Goal: Communication & Community: Answer question/provide support

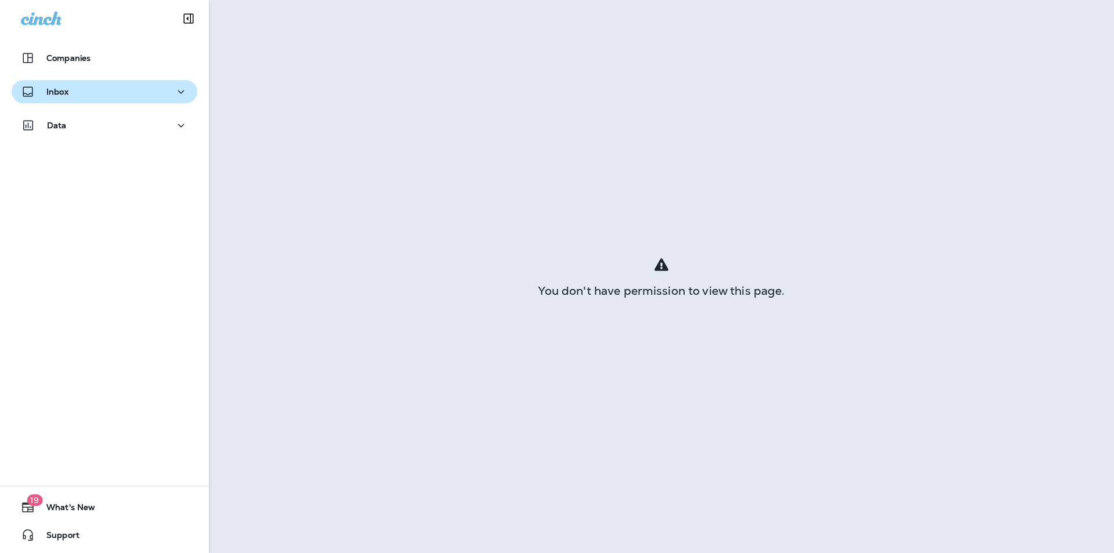
click at [78, 100] on button "Inbox" at bounding box center [105, 91] width 186 height 23
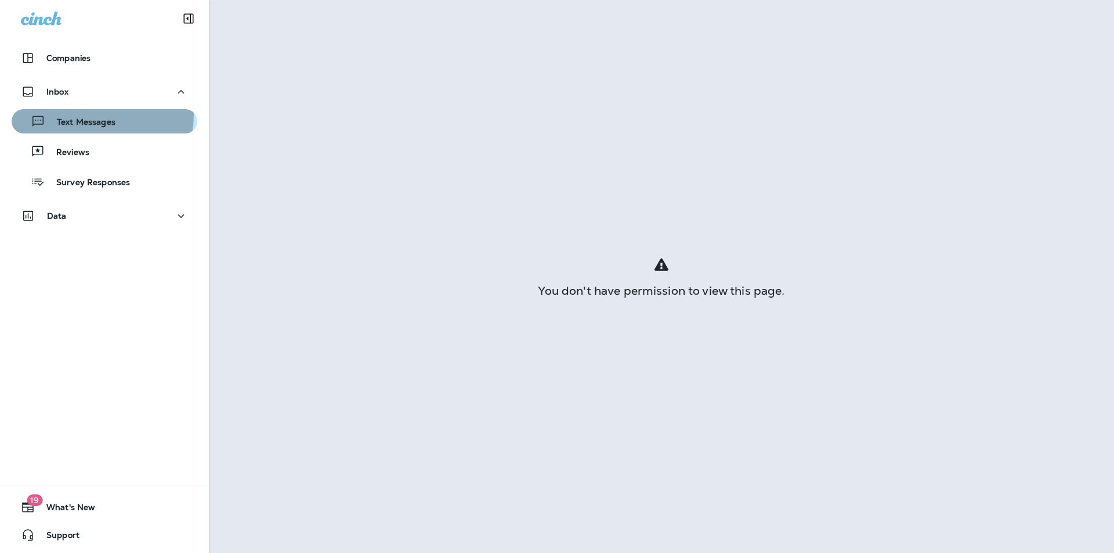
click at [69, 114] on div "Text Messages" at bounding box center [65, 121] width 99 height 17
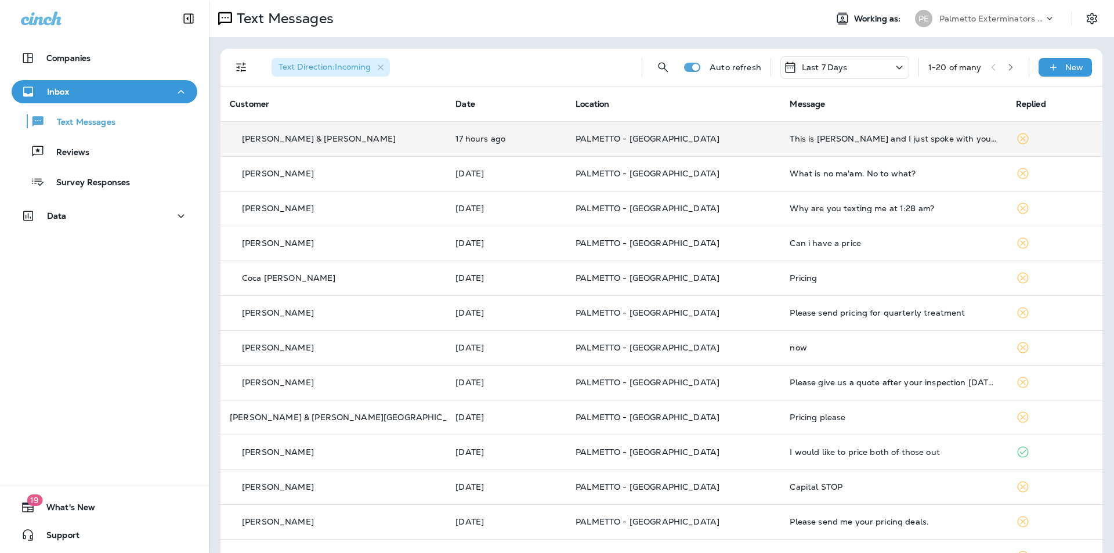
click at [713, 149] on td "PALMETTO - [GEOGRAPHIC_DATA]" at bounding box center [674, 138] width 214 height 35
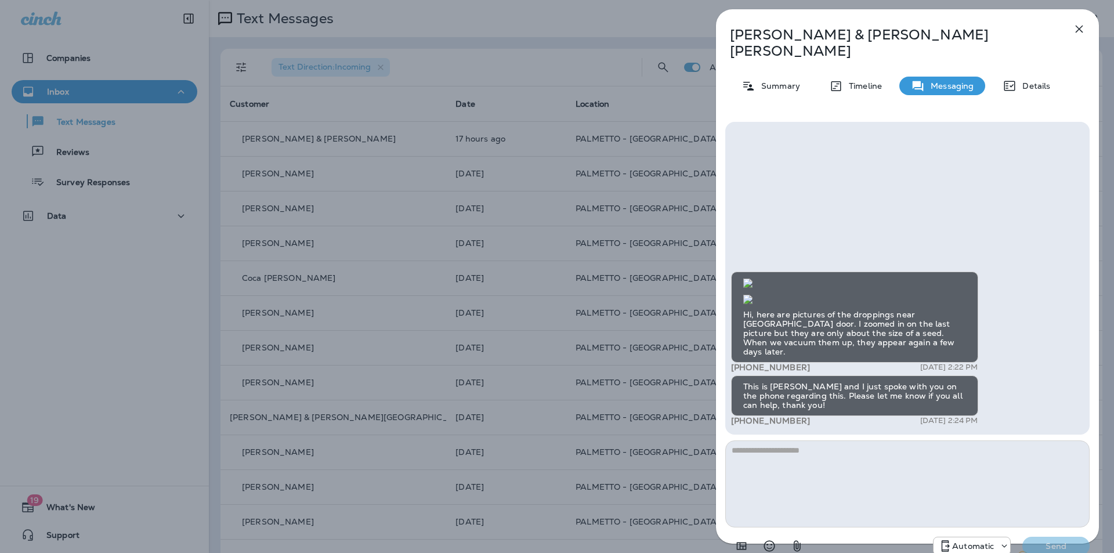
scroll to position [-414, 0]
click at [753, 288] on img at bounding box center [748, 283] width 9 height 9
drag, startPoint x: 845, startPoint y: 207, endPoint x: 838, endPoint y: 230, distance: 24.8
click at [753, 295] on img at bounding box center [748, 299] width 9 height 9
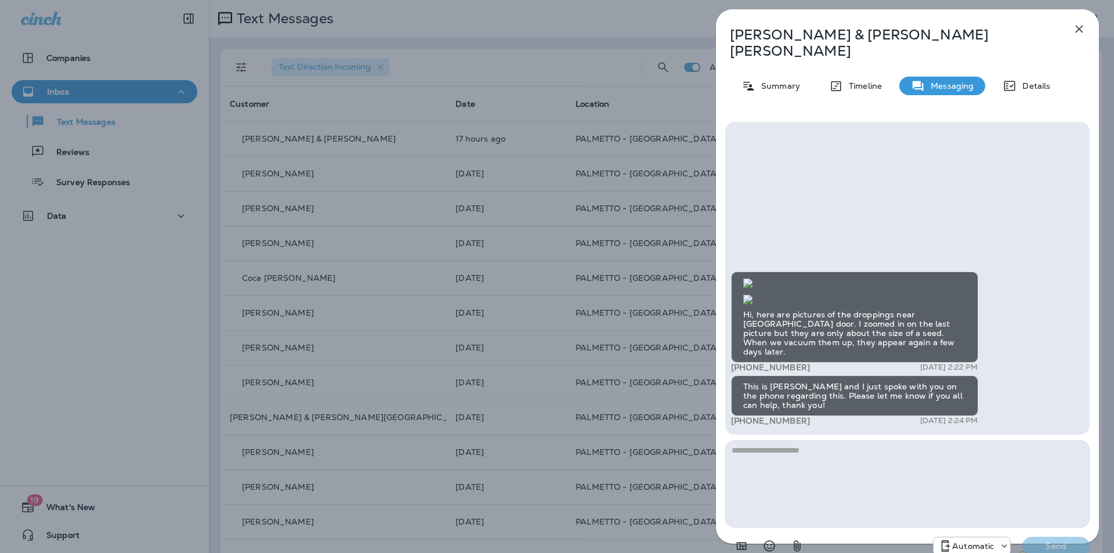
scroll to position [-414, 0]
click at [753, 279] on img at bounding box center [748, 283] width 9 height 9
click at [753, 304] on img at bounding box center [748, 299] width 9 height 9
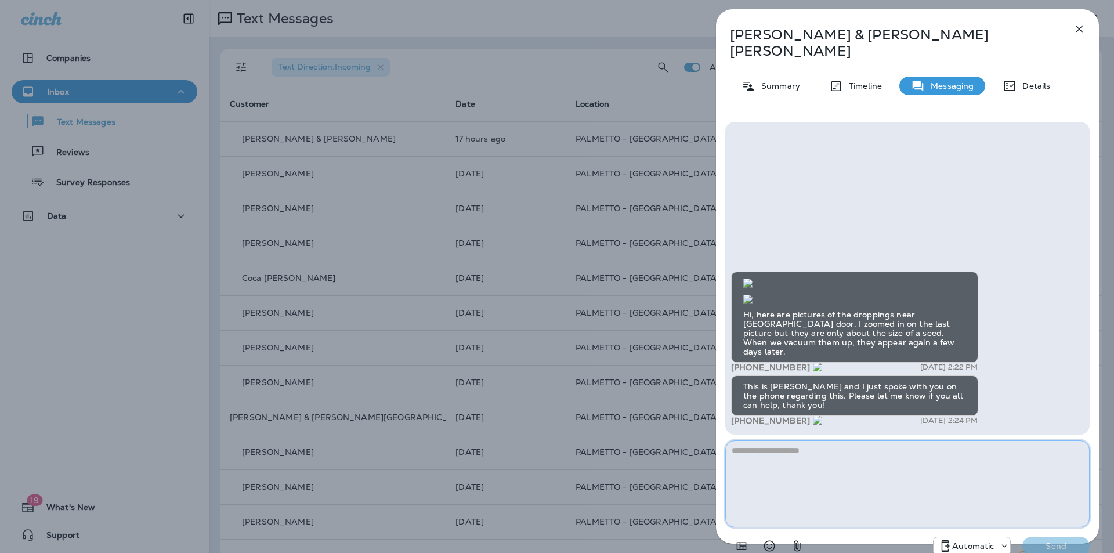
click at [784, 441] on textarea at bounding box center [908, 484] width 365 height 87
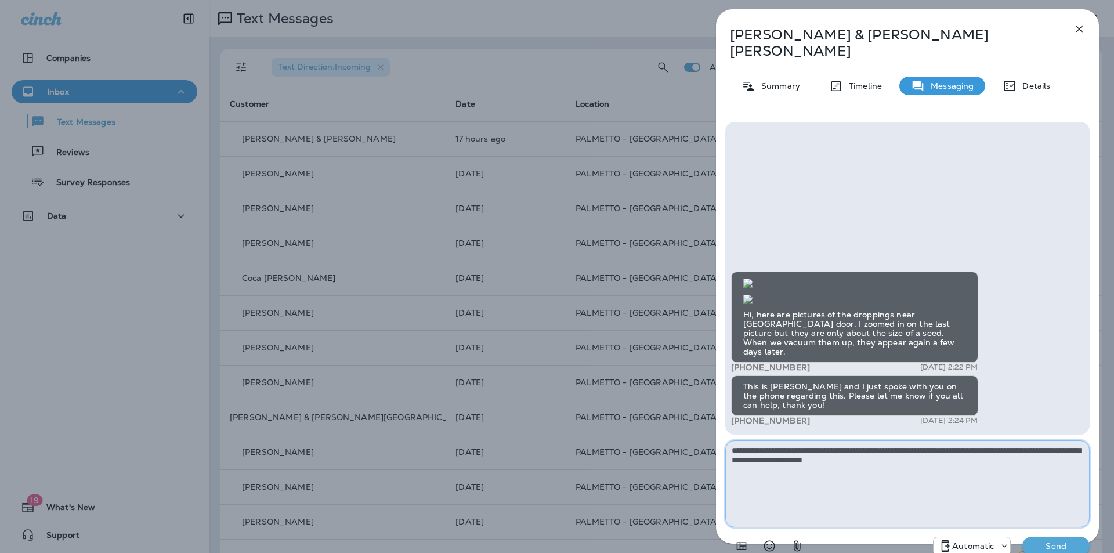
type textarea "**********"
click at [1064, 537] on button "Send" at bounding box center [1056, 546] width 67 height 19
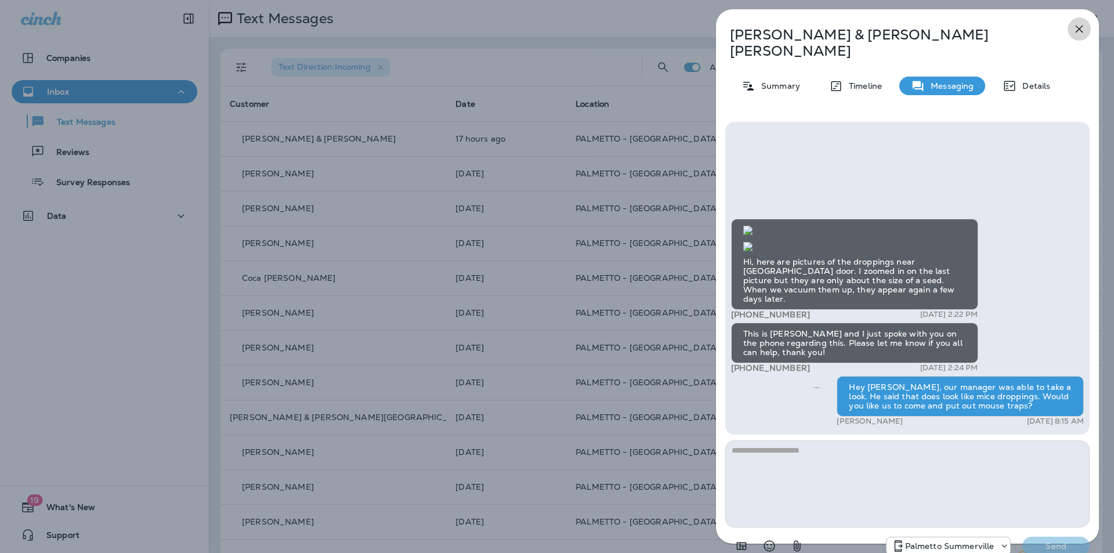
click at [1083, 37] on button "button" at bounding box center [1079, 28] width 23 height 23
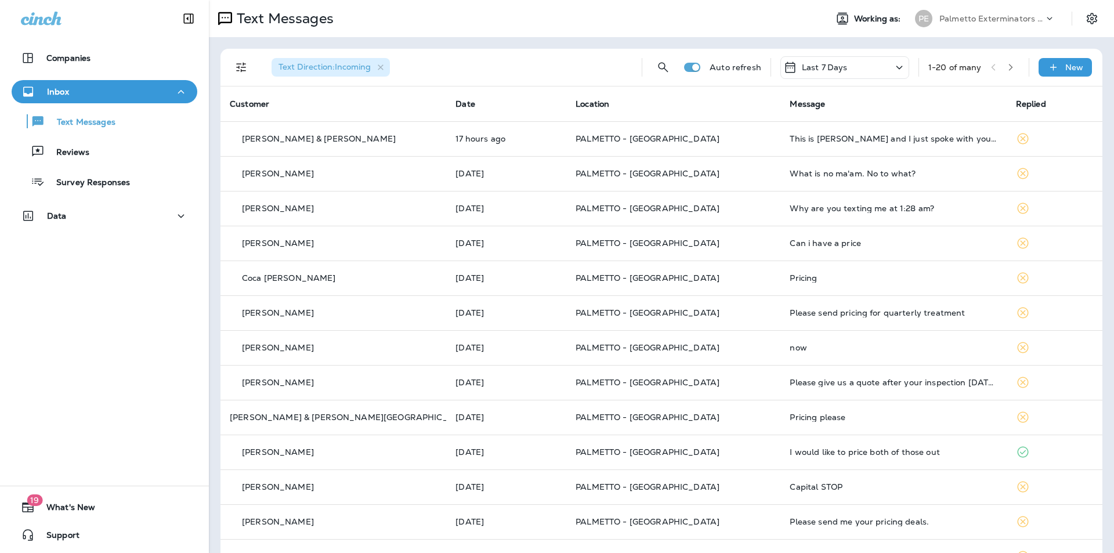
click at [781, 175] on td "What is no ma'am. No to what?" at bounding box center [894, 173] width 226 height 35
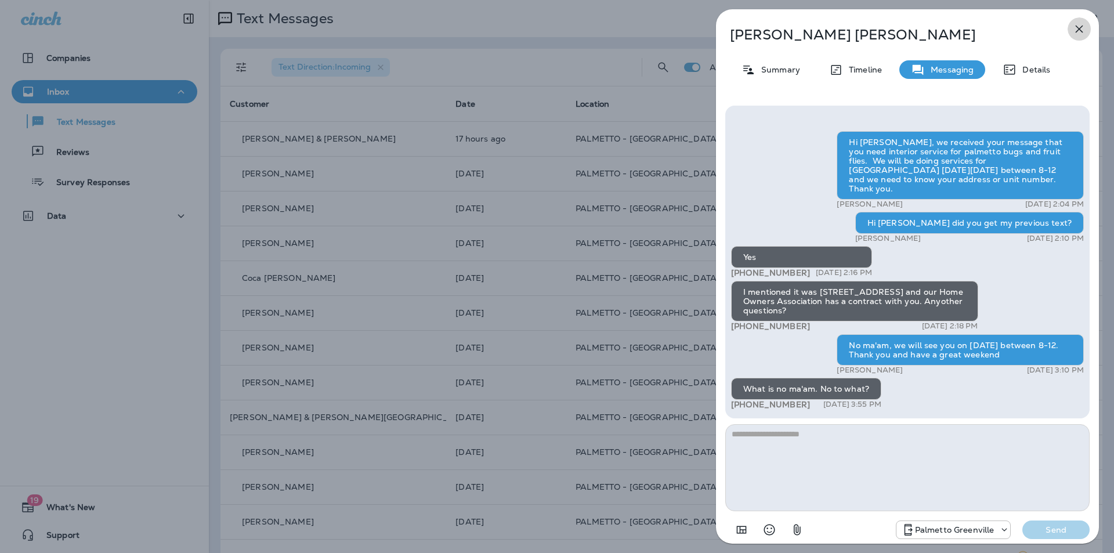
click at [1083, 31] on icon "button" at bounding box center [1080, 29] width 14 height 14
